Goal: Task Accomplishment & Management: Use online tool/utility

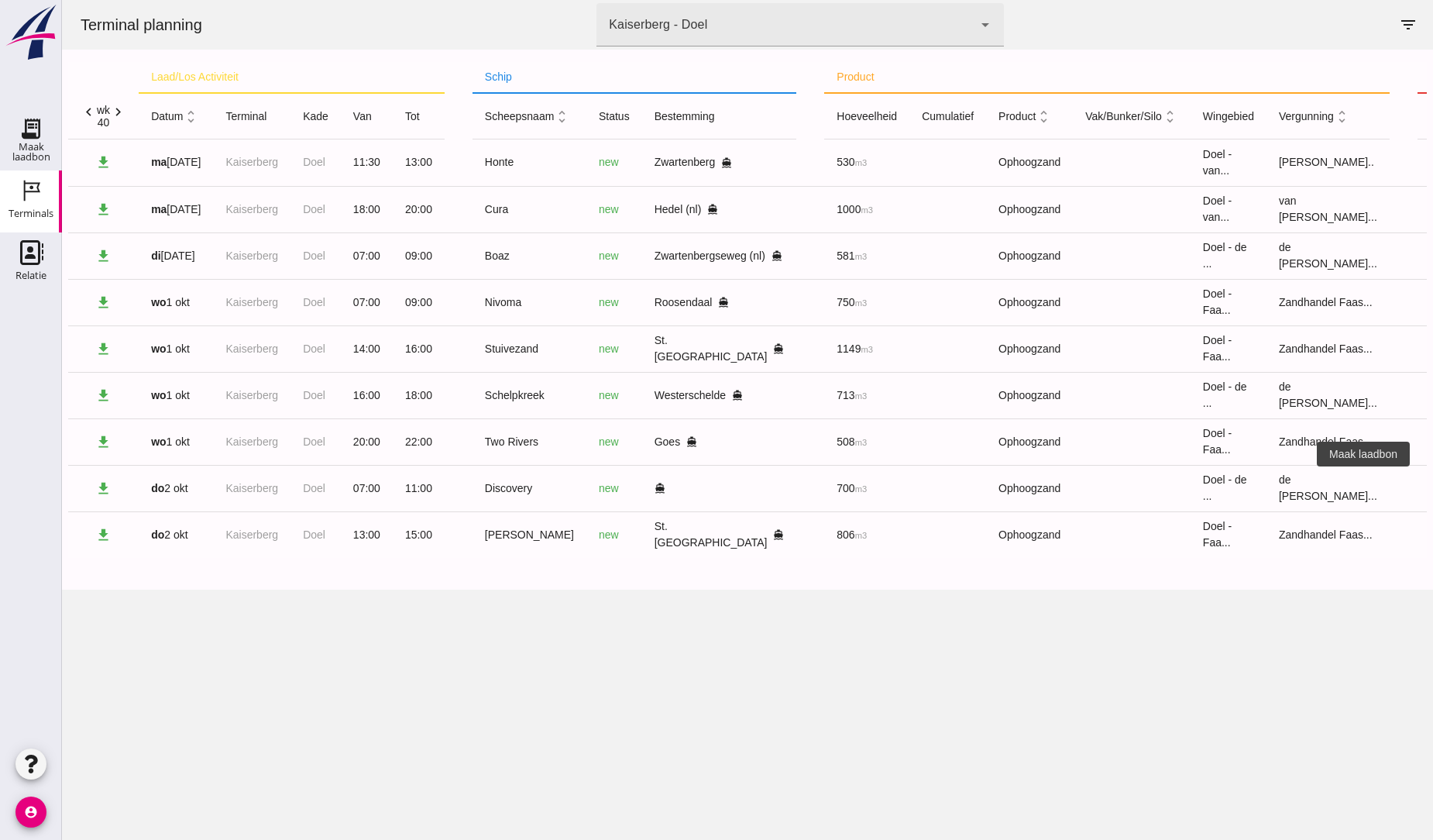
click at [1432, 491] on icon "receipt_long" at bounding box center [1445, 488] width 14 height 14
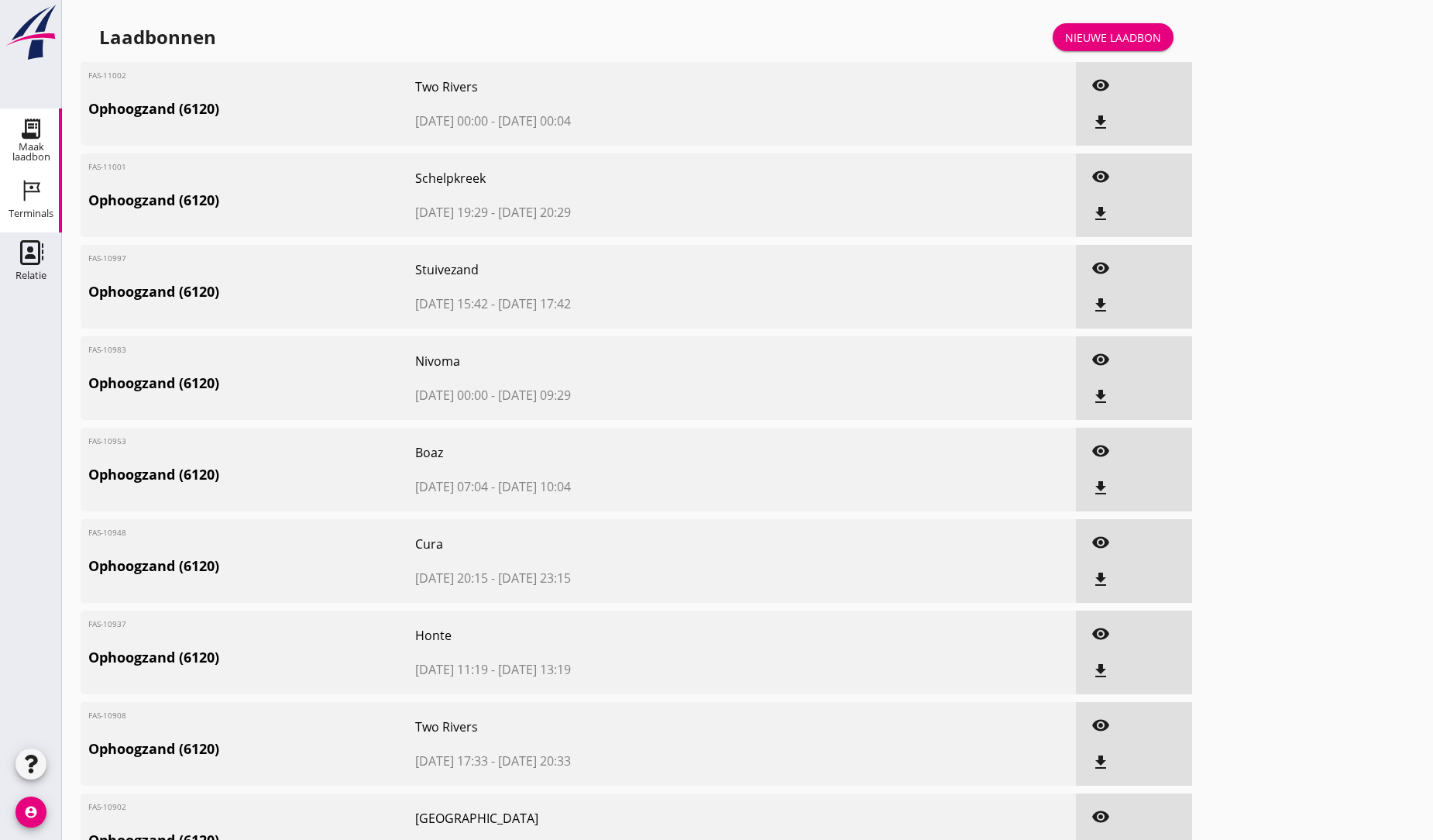
click at [27, 188] on icon "Terminals" at bounding box center [30, 190] width 25 height 25
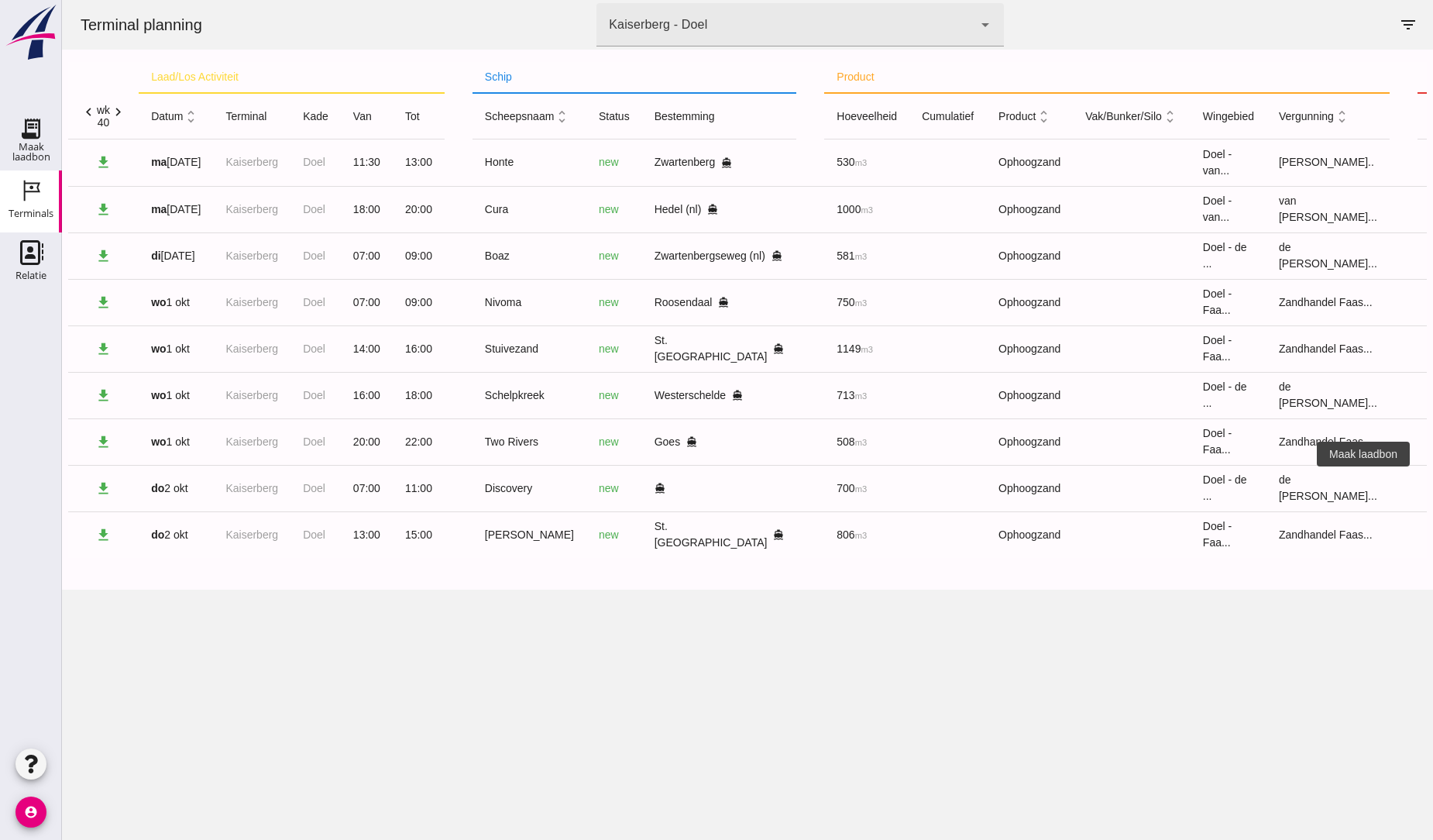
click at [1432, 489] on icon "receipt_long" at bounding box center [1445, 488] width 14 height 14
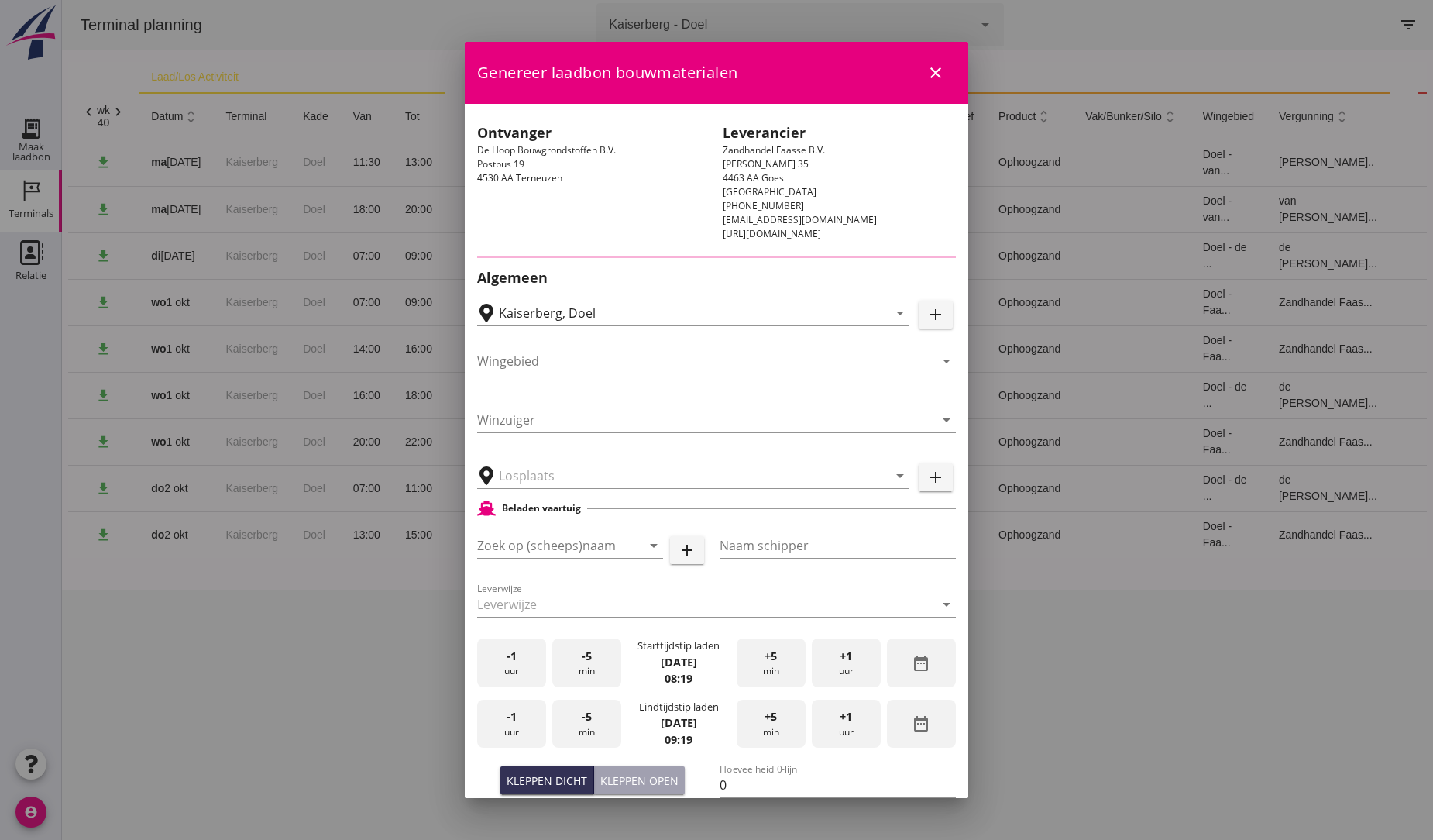
type input "Goes, [GEOGRAPHIC_DATA], [GEOGRAPHIC_DATA]"
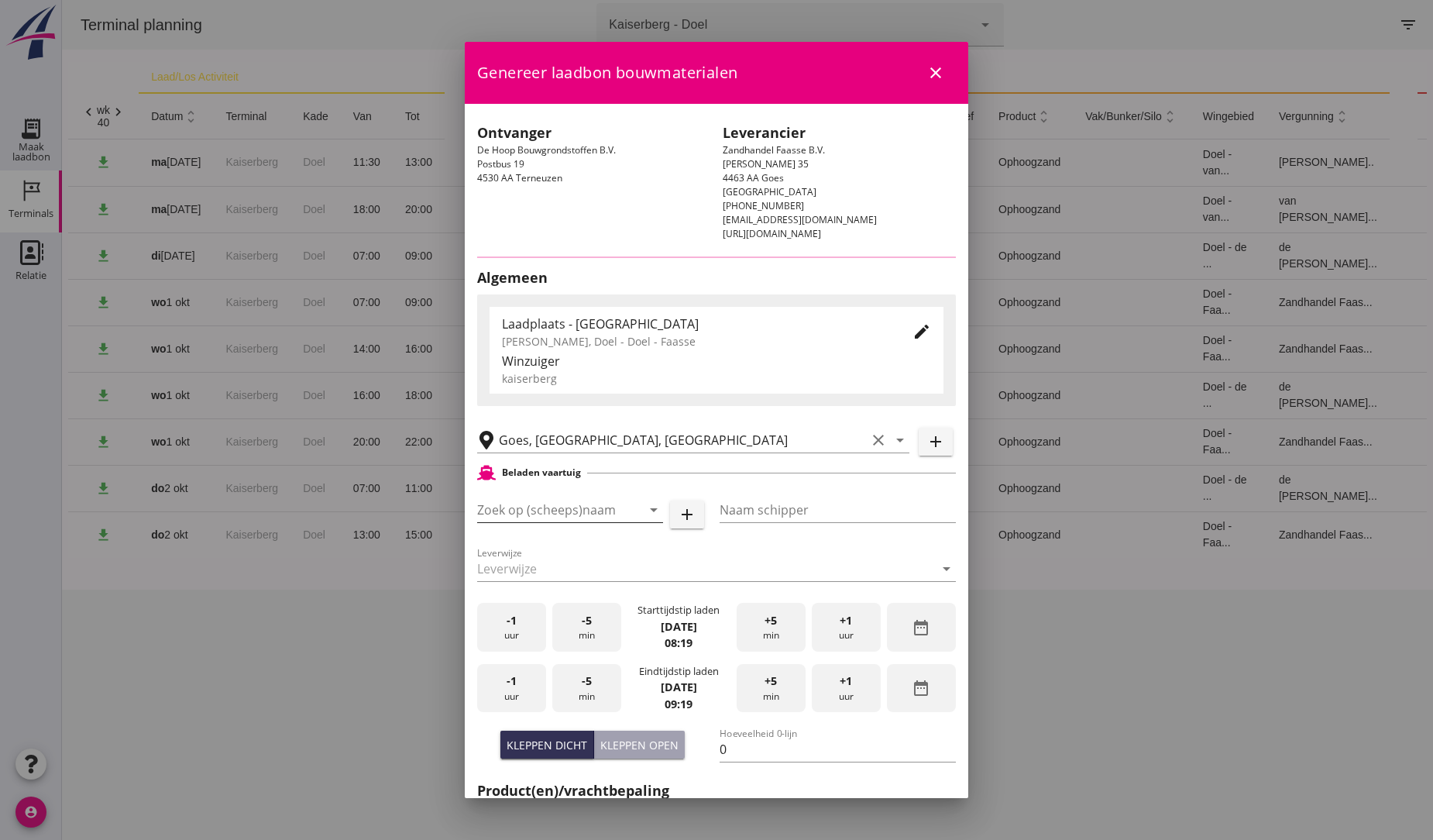
type input "Discovery"
type input "[PERSON_NAME][GEOGRAPHIC_DATA]"
type input "748"
type input "Ophoogzand (6120)"
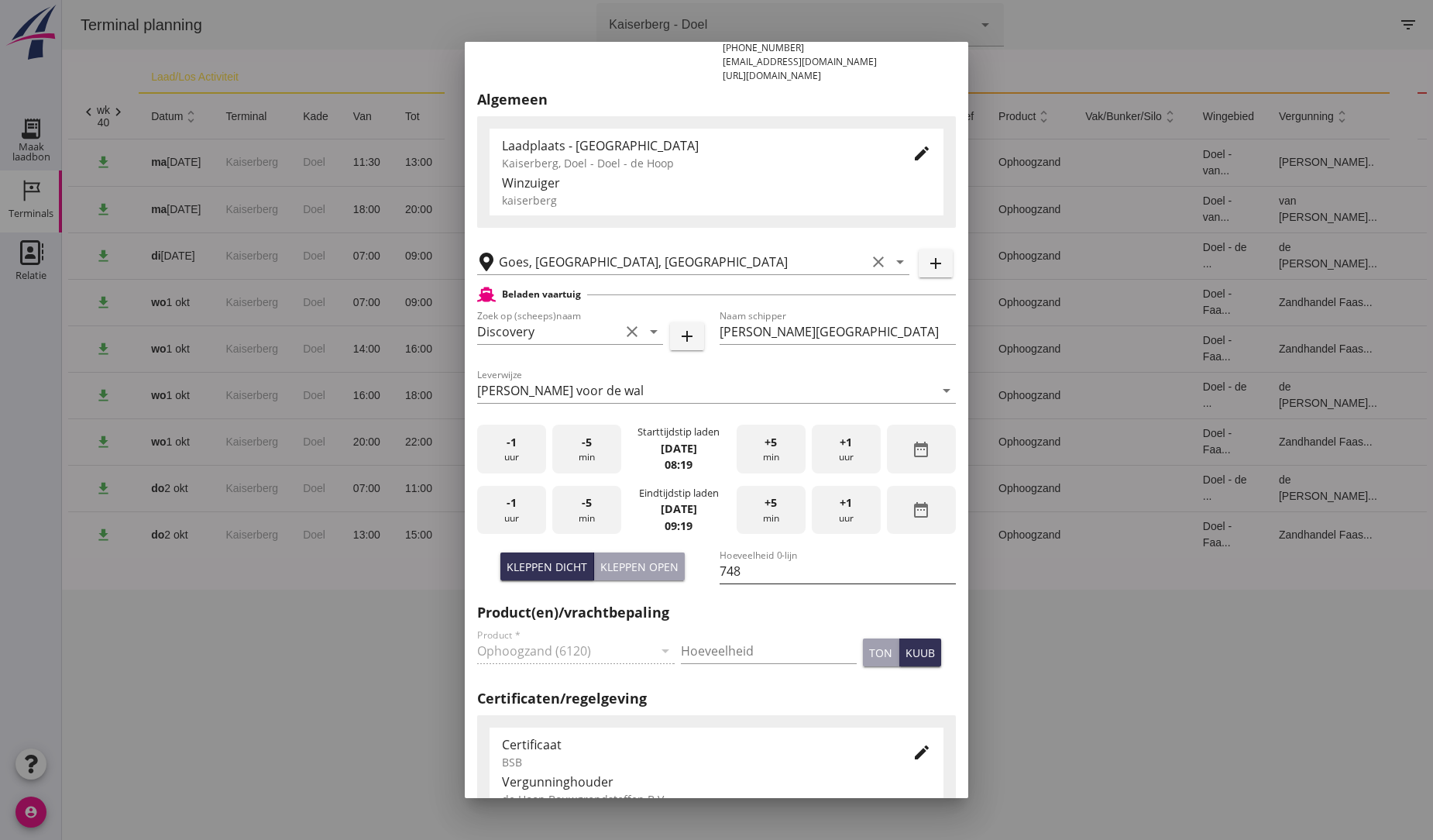
scroll to position [172, 0]
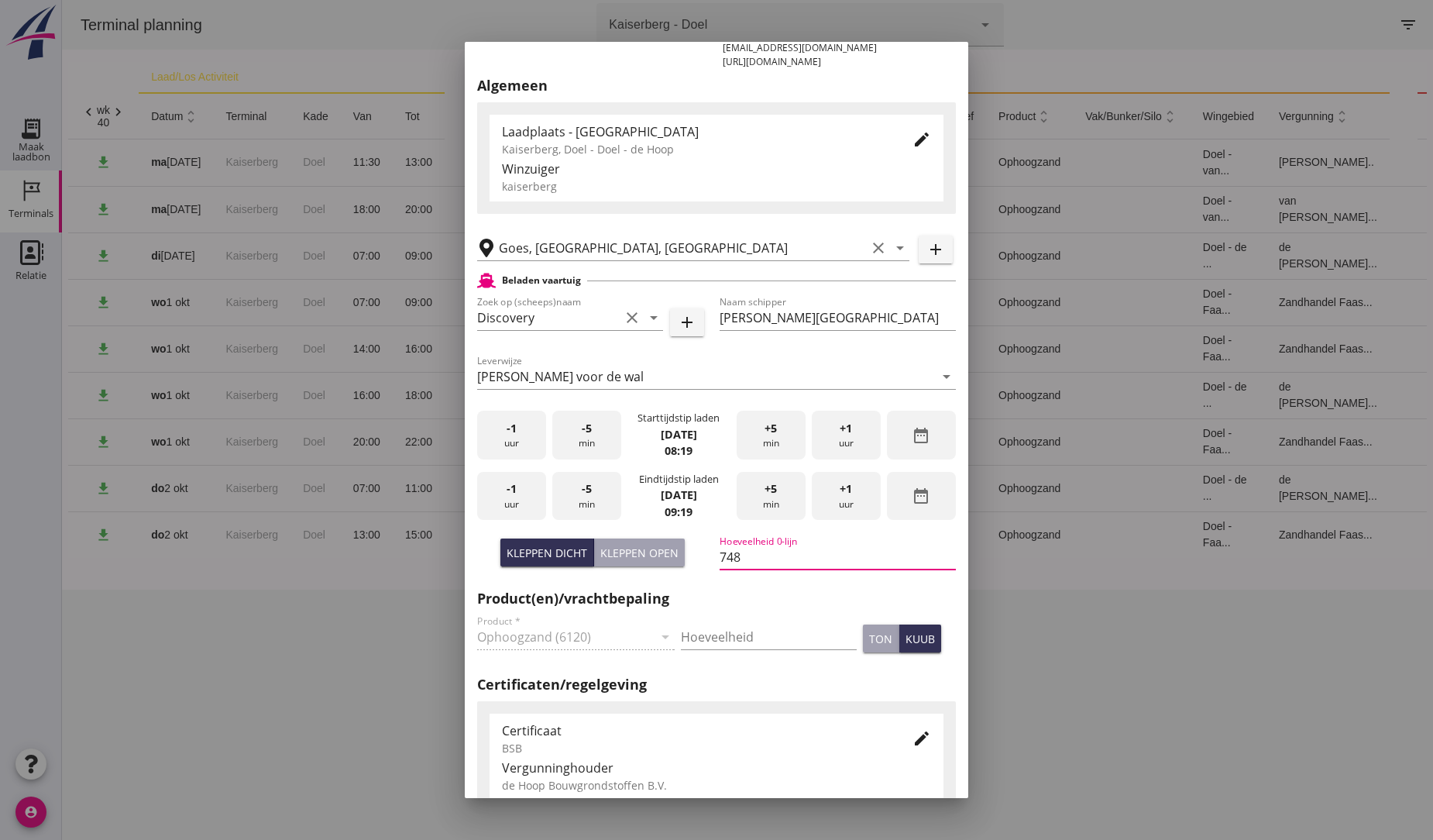
click at [740, 562] on input "748" at bounding box center [838, 557] width 236 height 25
type input "7"
type input "670"
click at [888, 725] on div "edit" at bounding box center [909, 739] width 43 height 37
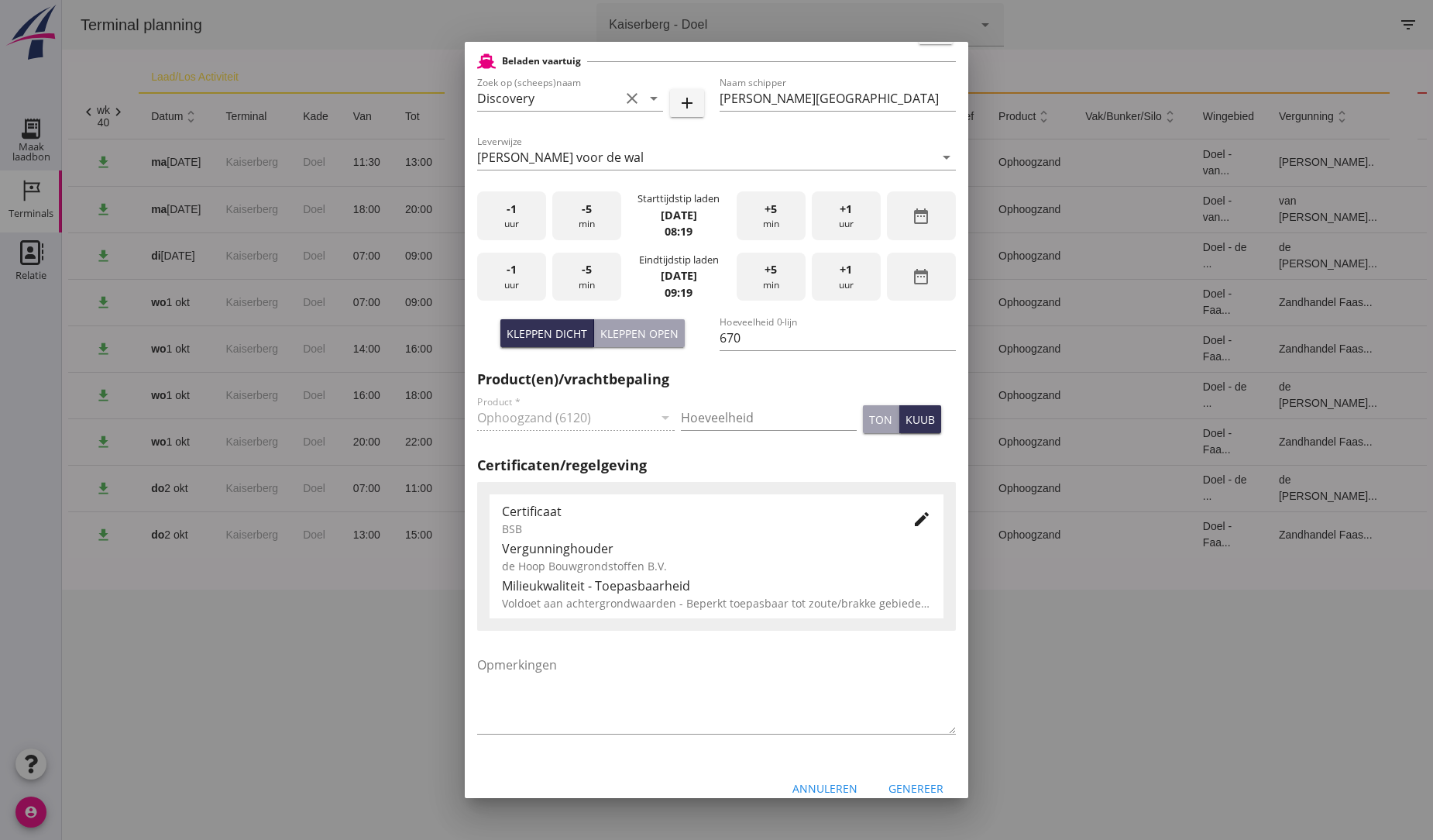
scroll to position [410, 0]
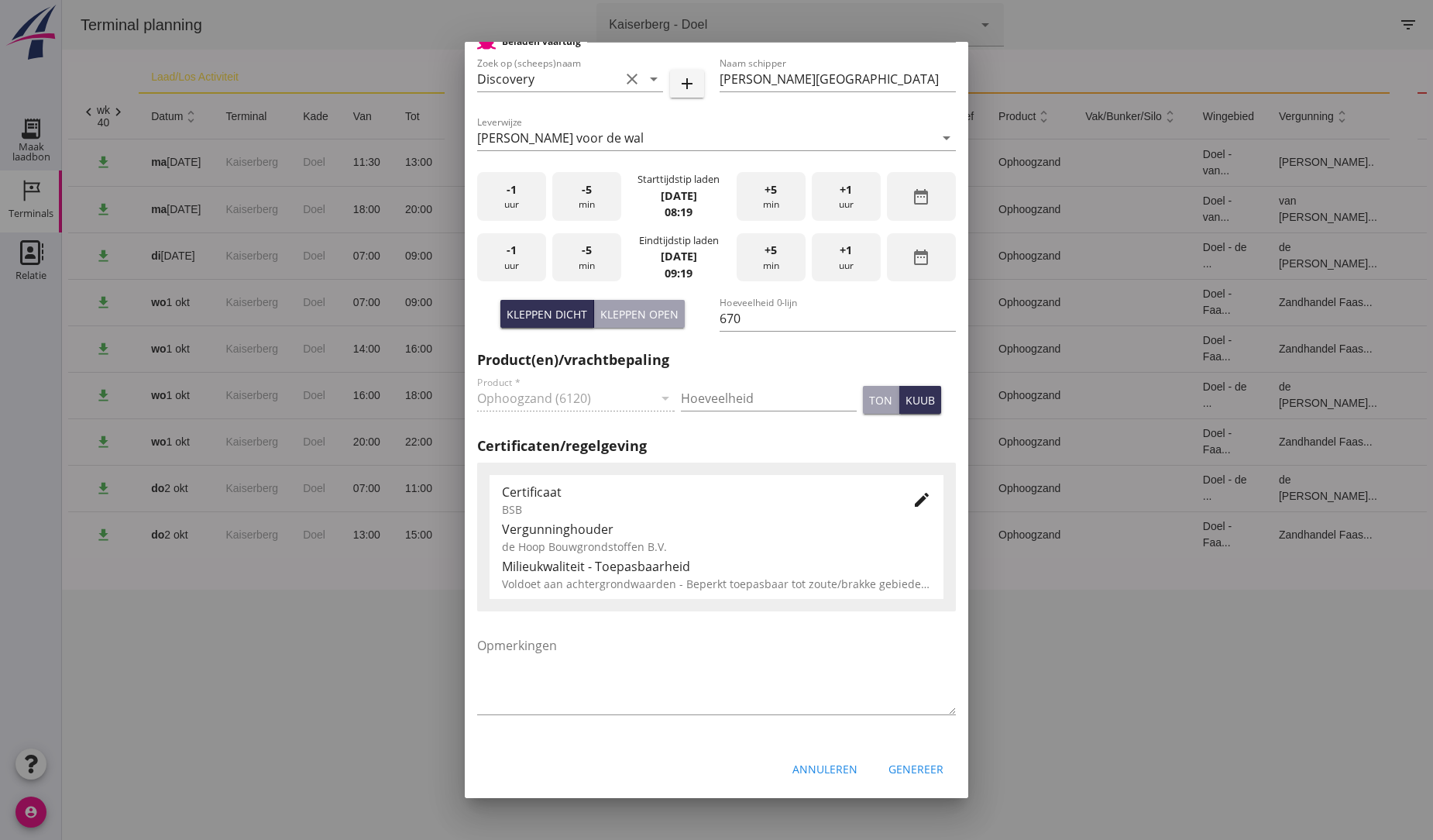
click at [840, 254] on span "+1" at bounding box center [846, 250] width 12 height 17
click at [894, 761] on div "Genereer" at bounding box center [917, 769] width 55 height 17
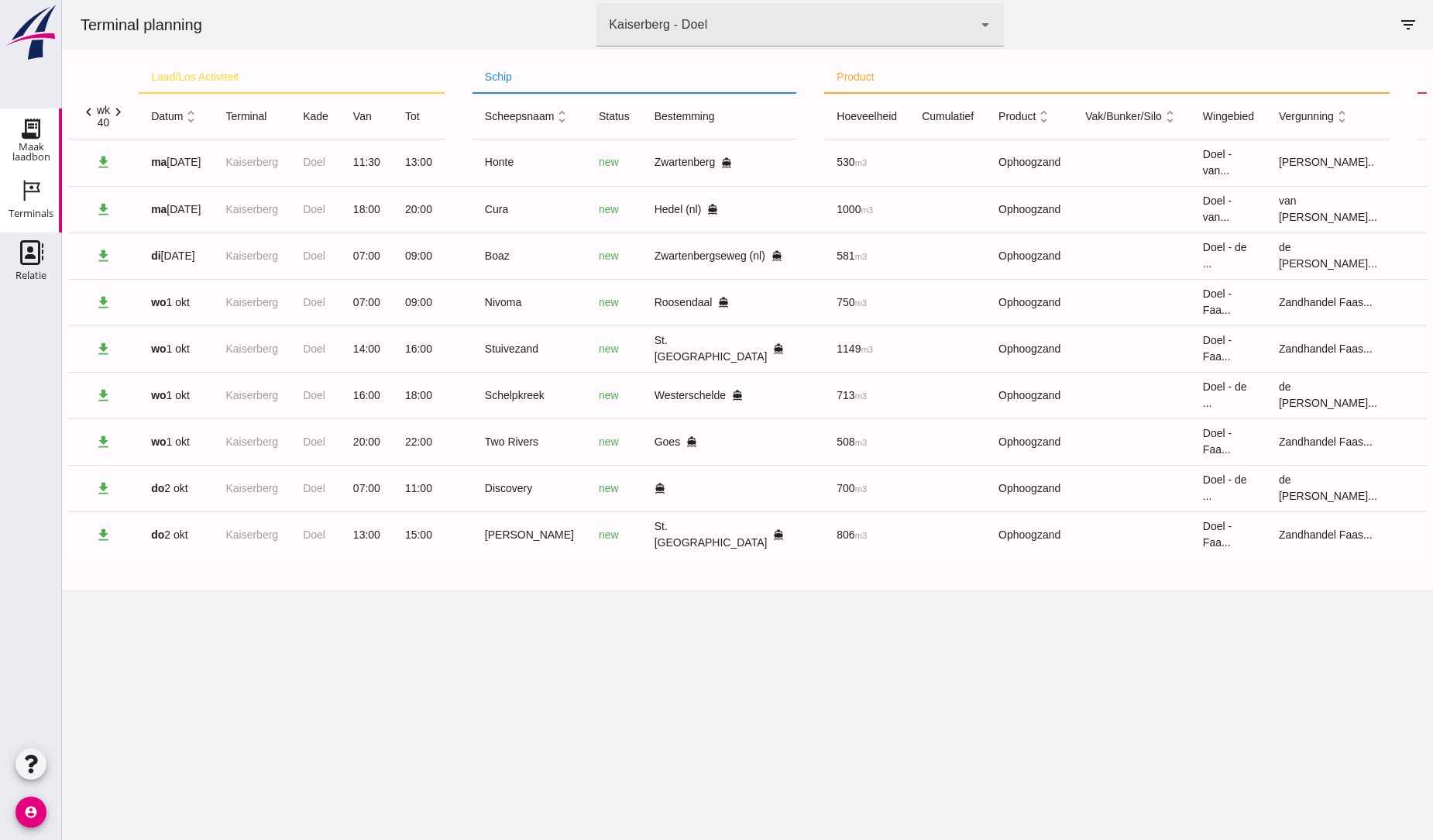
click at [31, 130] on icon "Maak laadbon" at bounding box center [30, 128] width 25 height 25
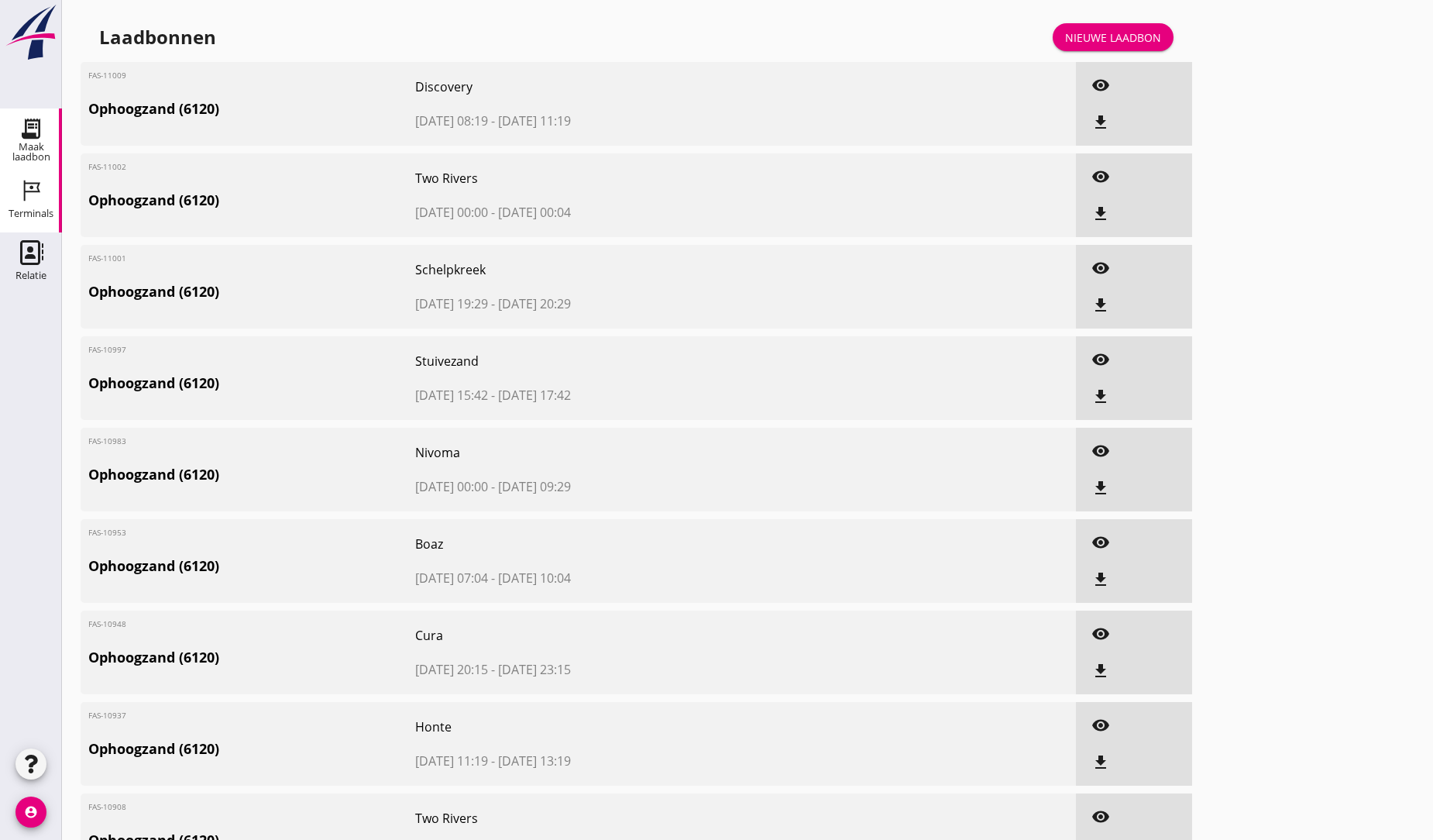
click at [23, 182] on icon "Terminals" at bounding box center [30, 190] width 25 height 25
